Goal: Find specific page/section

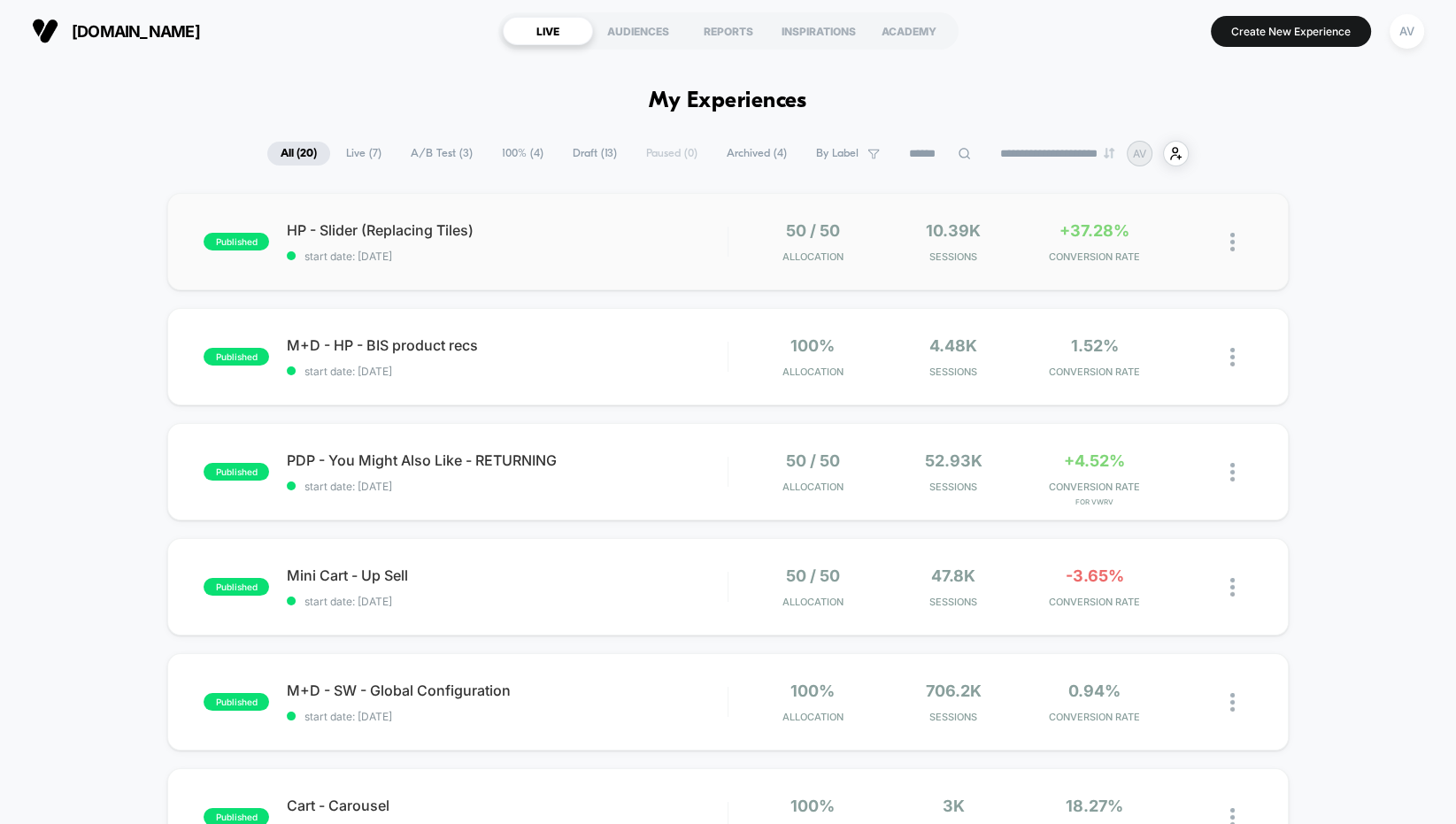
click at [555, 211] on div "published HP - Slider (Replacing Tiles) start date: [DATE] 50 / 50 Allocation 1…" at bounding box center [728, 242] width 1121 height 97
